Goal: Check status: Check status

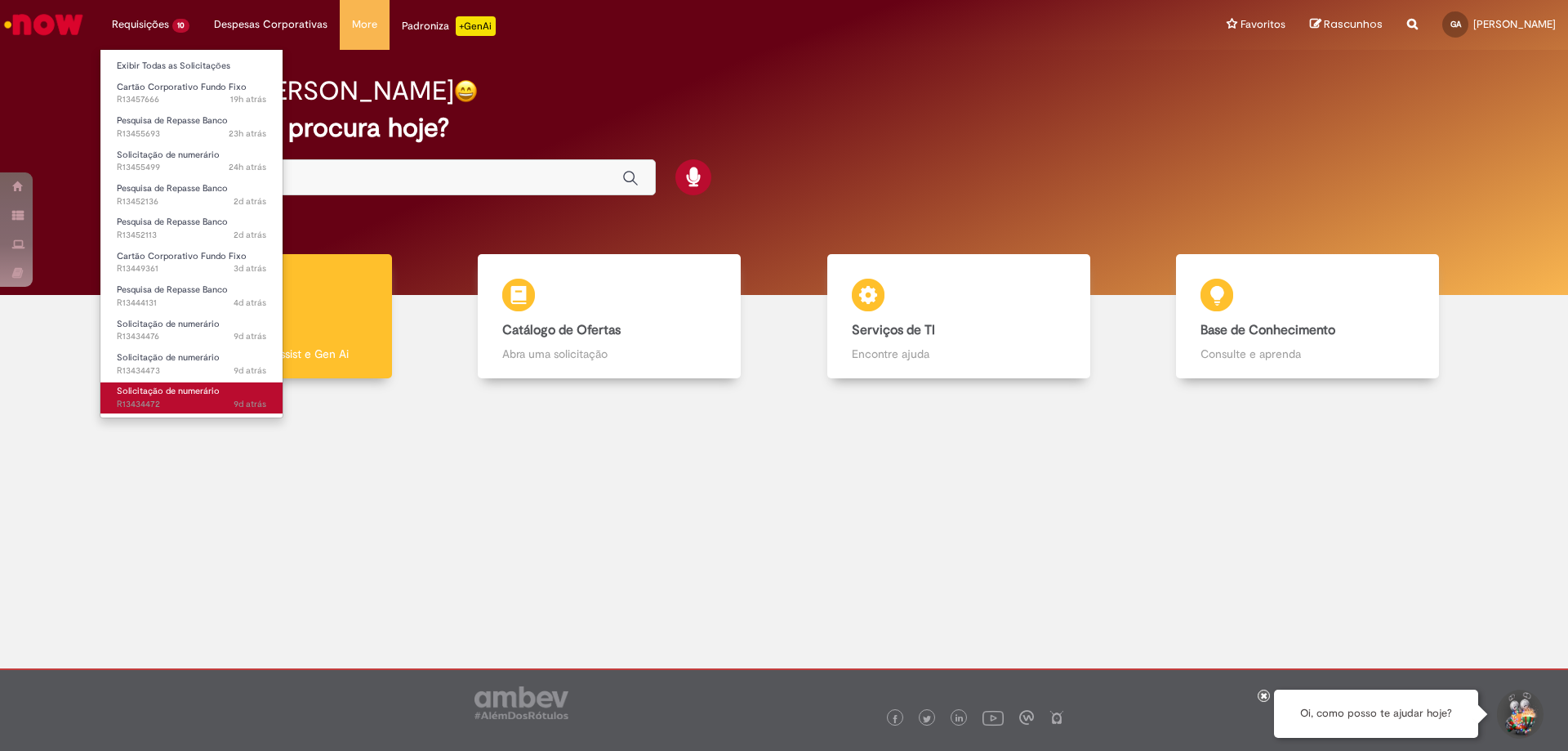
click at [180, 389] on span "Solicitação de numerário" at bounding box center [167, 391] width 103 height 12
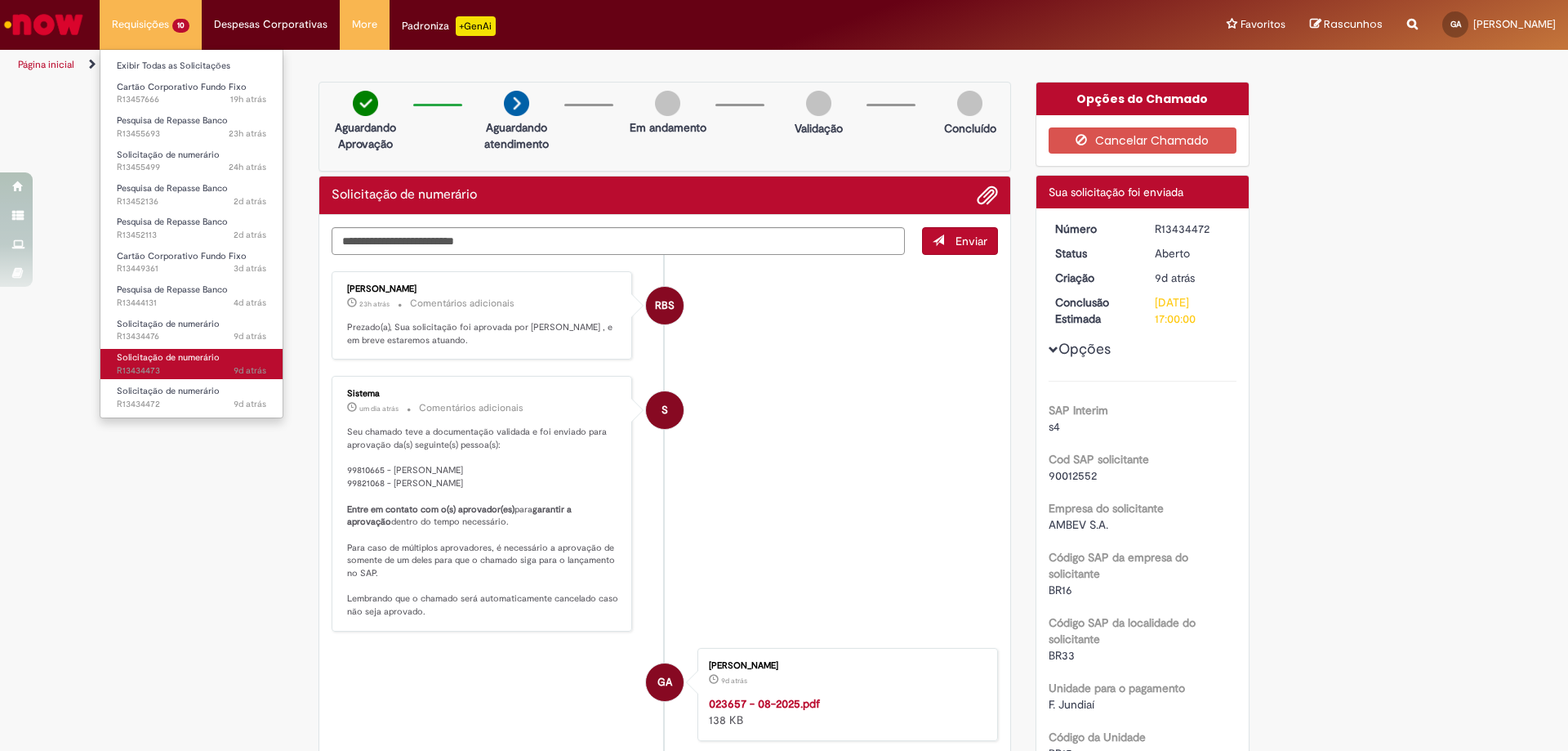
click at [186, 370] on span "9d atrás 9 dias atrás R13434473" at bounding box center [191, 370] width 149 height 13
click at [186, 328] on span "Solicitação de numerário" at bounding box center [167, 324] width 103 height 12
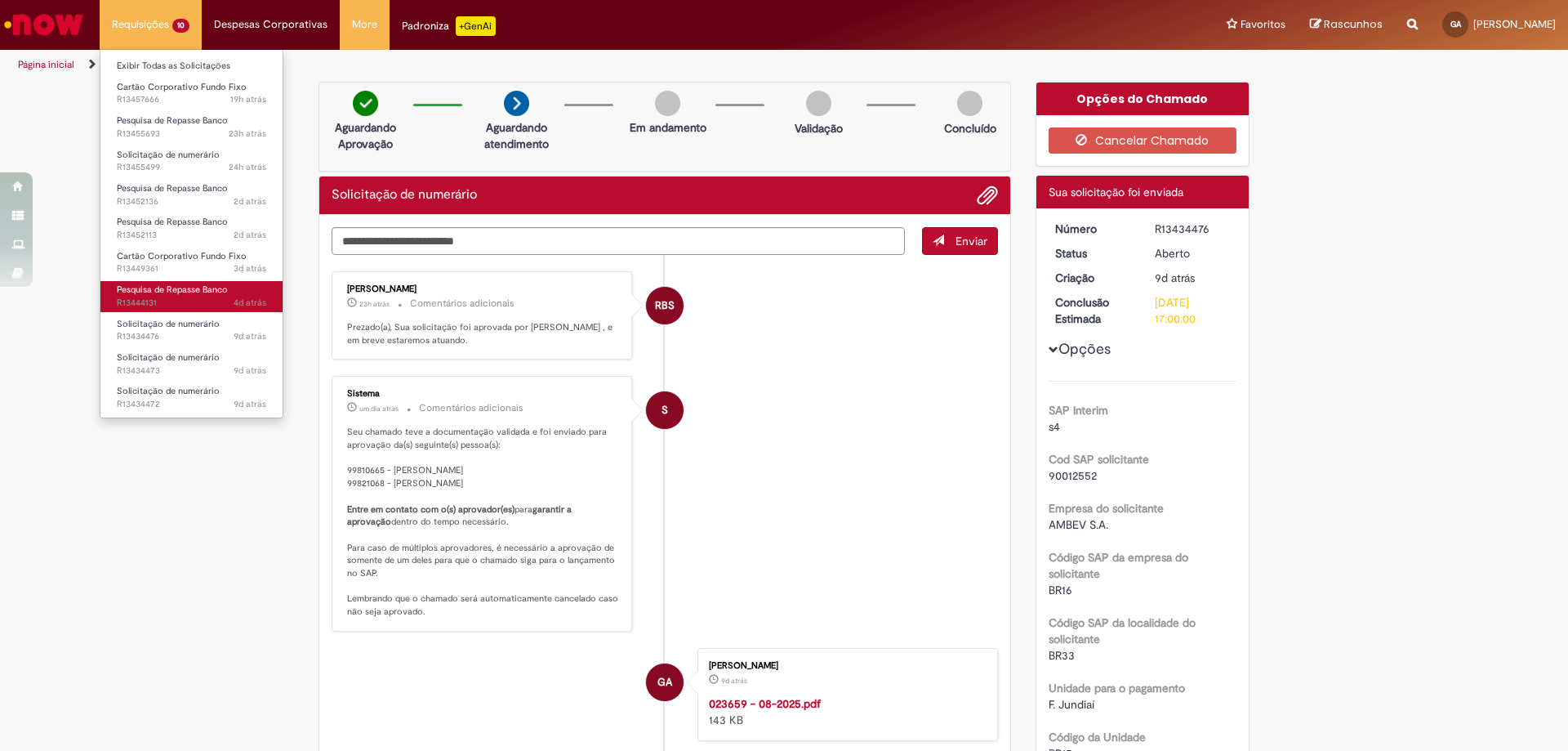
click at [213, 299] on span "4d atrás 4 dias atrás R13444131" at bounding box center [191, 303] width 149 height 13
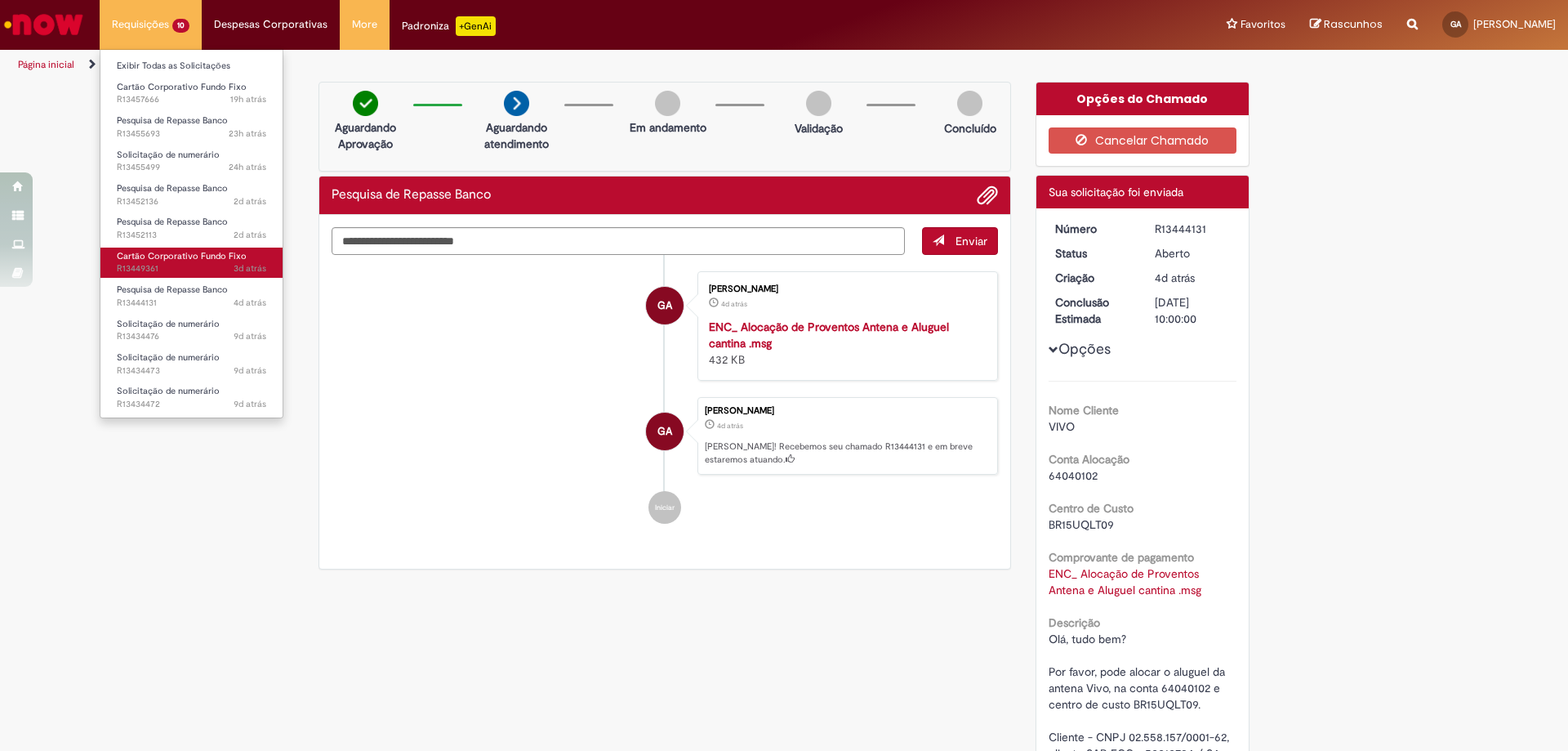
click at [207, 265] on span "3d atrás 3 dias atrás R13449361" at bounding box center [191, 268] width 149 height 13
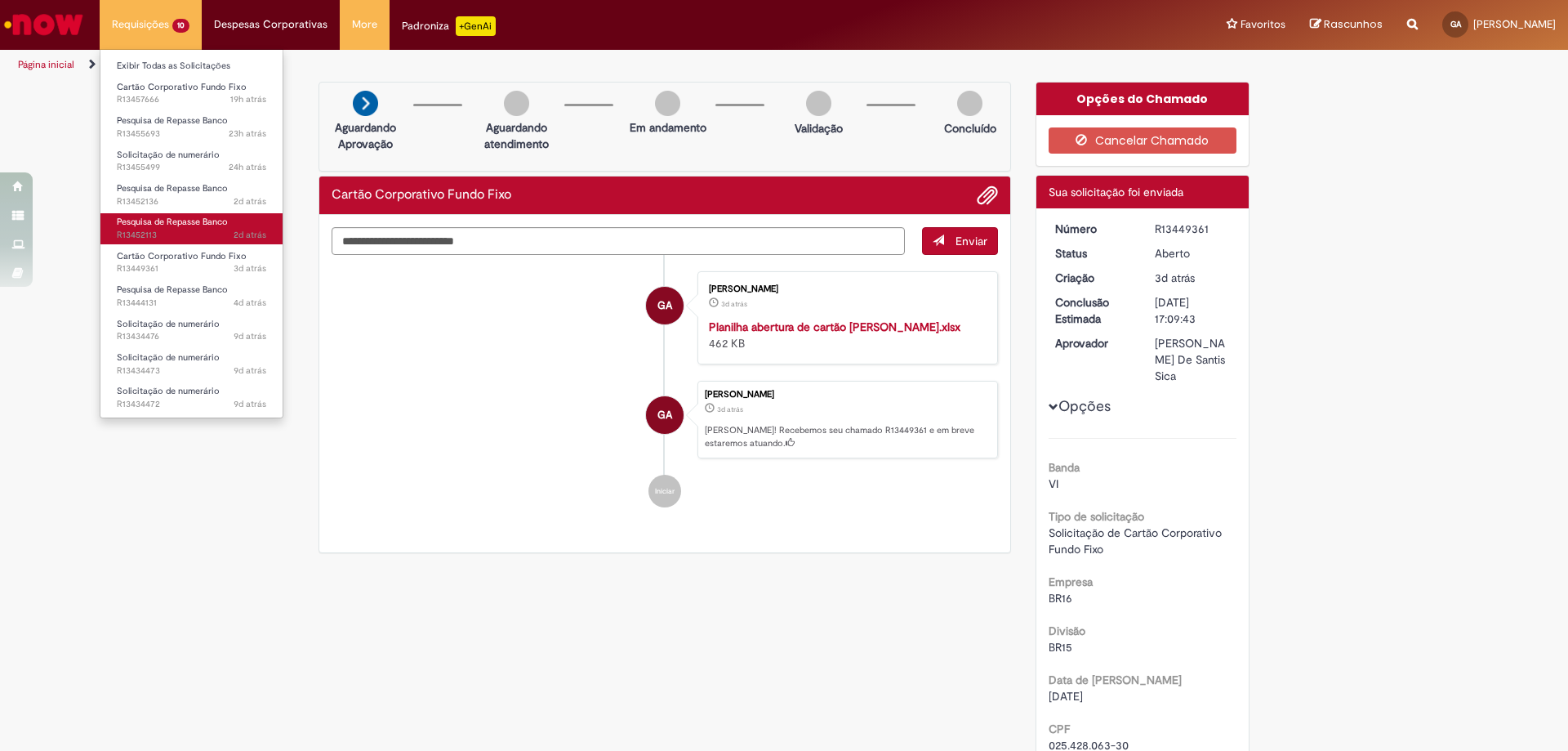
click at [219, 226] on span "Pesquisa de Repasse Banco" at bounding box center [172, 222] width 111 height 12
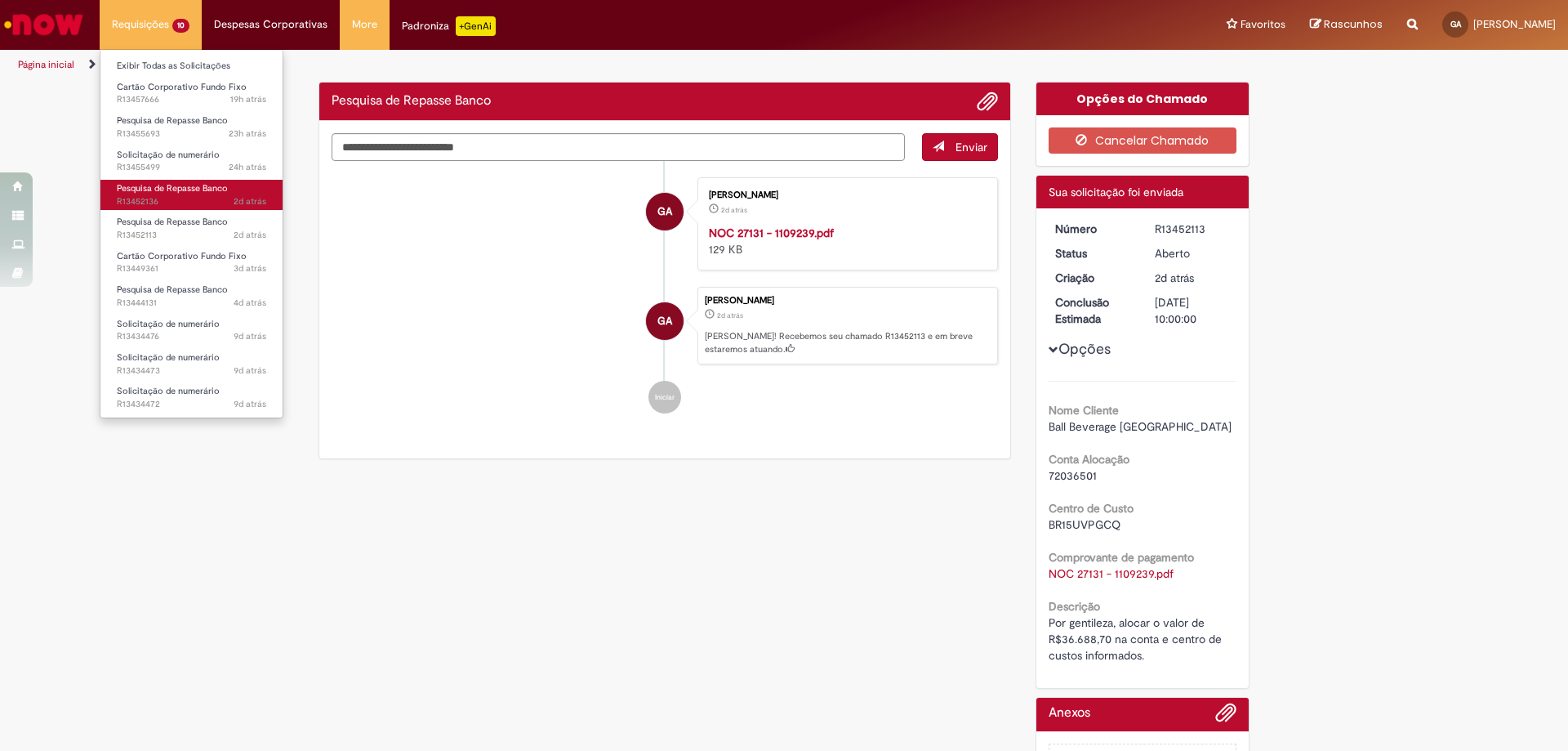
click at [232, 186] on link "Pesquisa de Repasse Banco 2d atrás 2 dias atrás R13452136" at bounding box center [191, 194] width 182 height 30
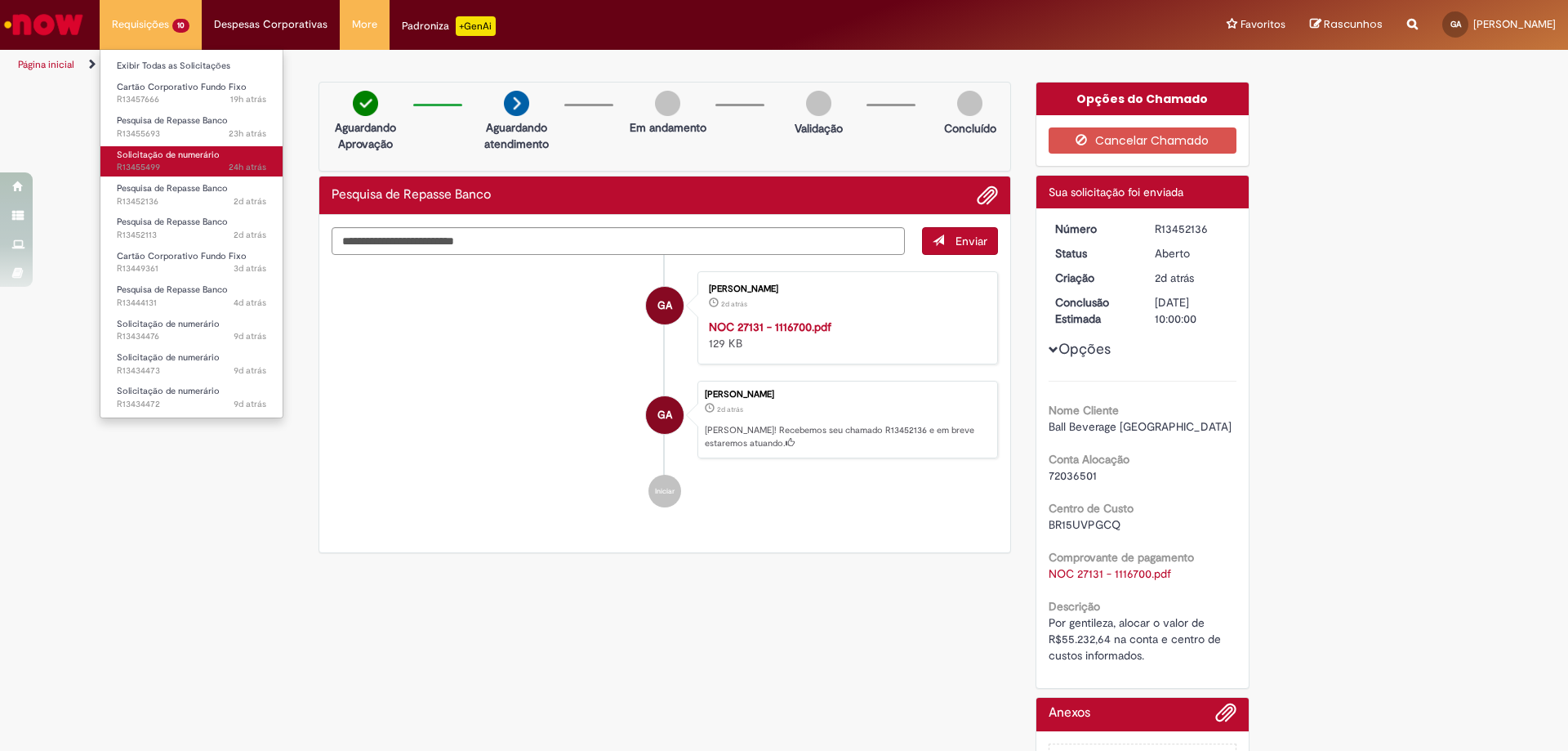
click at [226, 164] on span "24h atrás 24 horas atrás R13455499" at bounding box center [191, 167] width 149 height 13
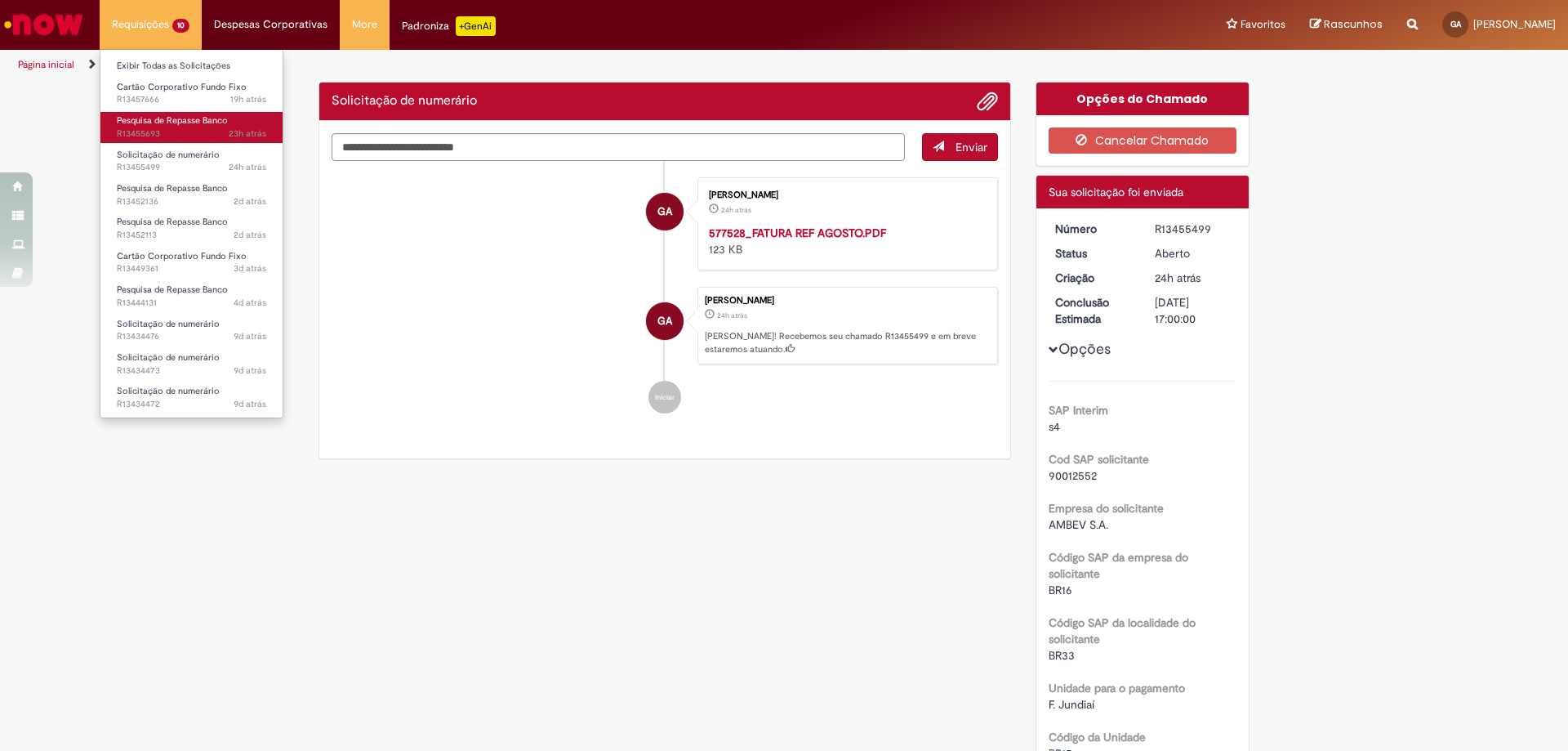
click at [192, 118] on span "Pesquisa de Repasse Banco" at bounding box center [172, 121] width 111 height 12
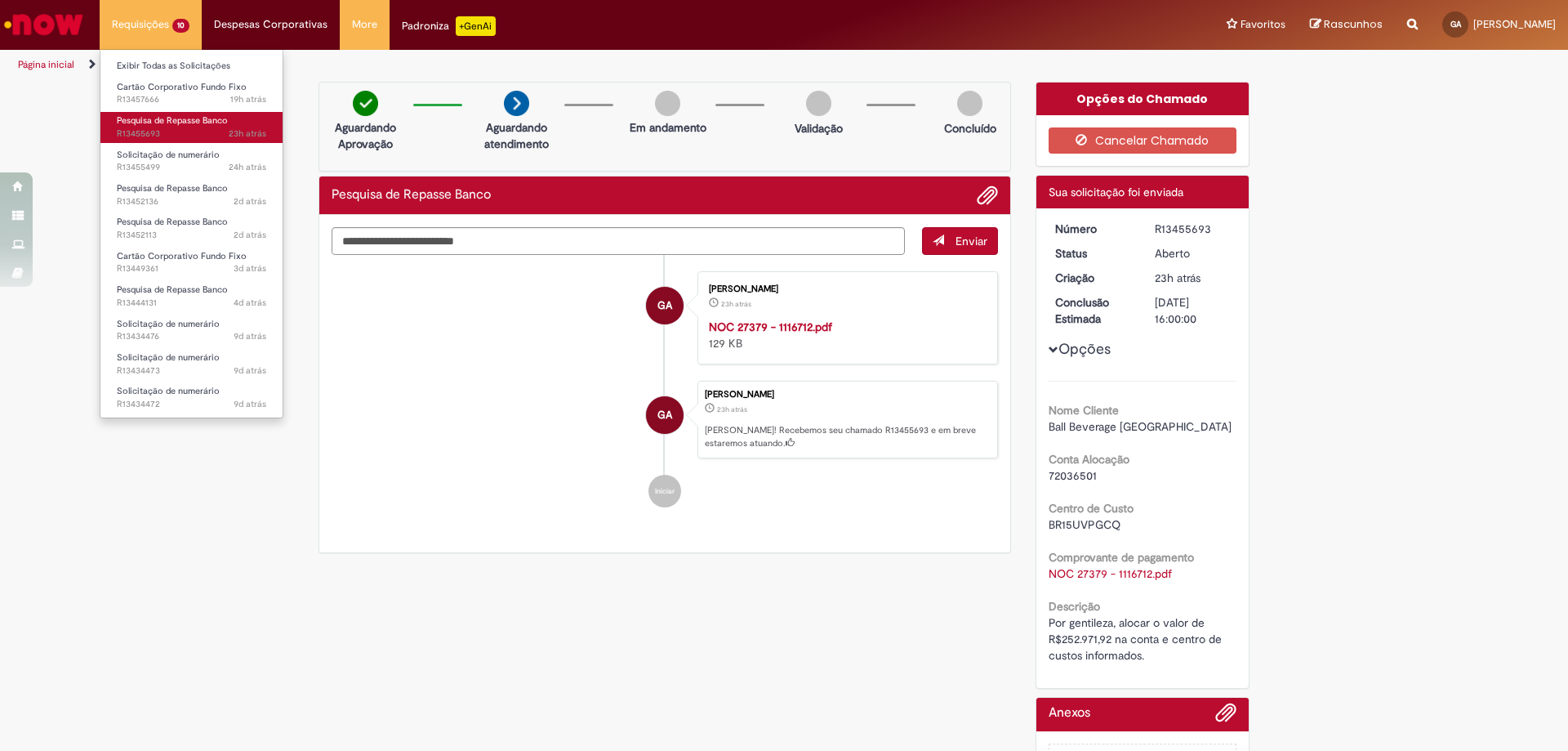
click at [190, 114] on link "Pesquisa de Repasse Banco 23h atrás 23 horas atrás R13455693" at bounding box center [191, 127] width 182 height 30
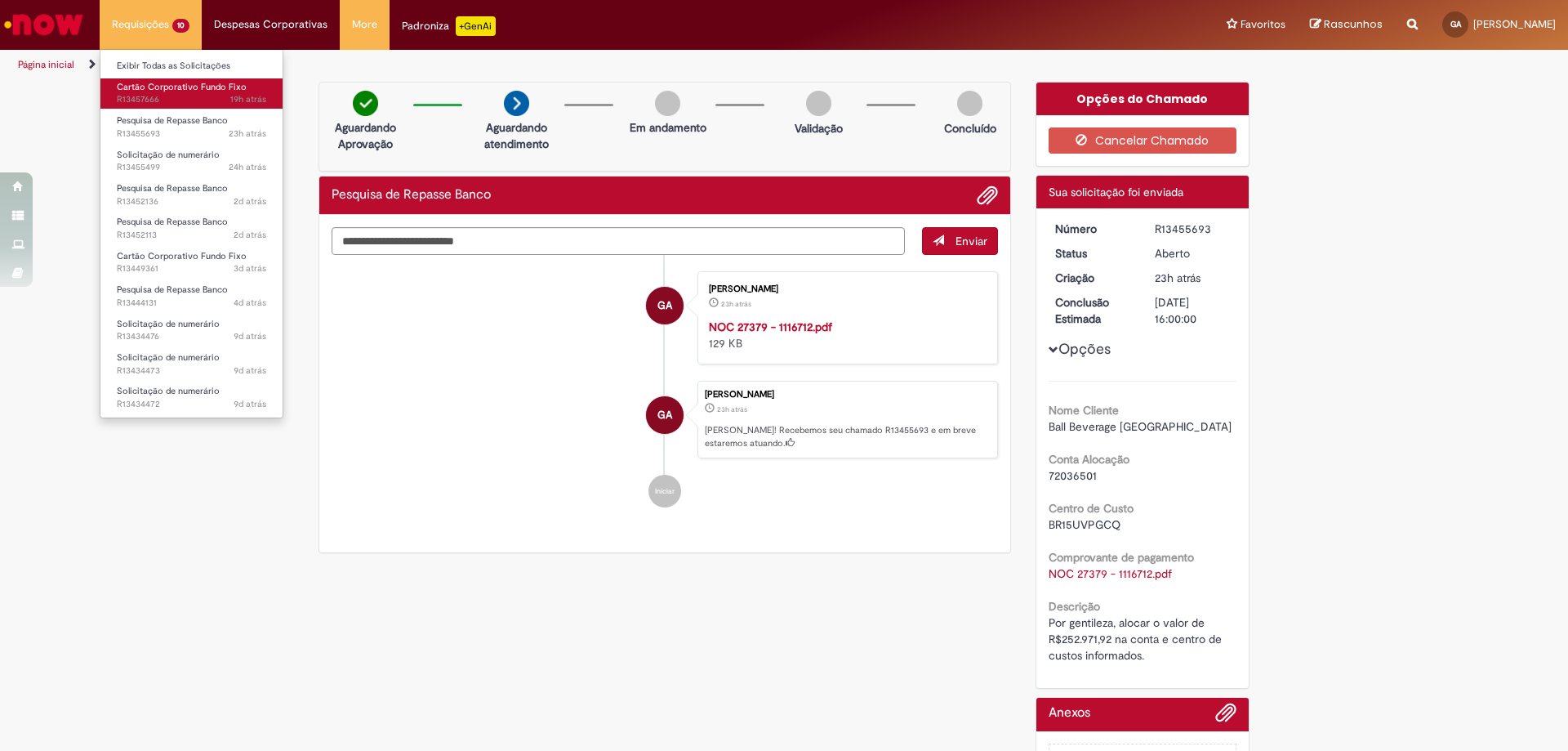
click at [191, 85] on span "Cartão Corporativo Fundo Fixo" at bounding box center [181, 87] width 130 height 12
